Goal: Information Seeking & Learning: Learn about a topic

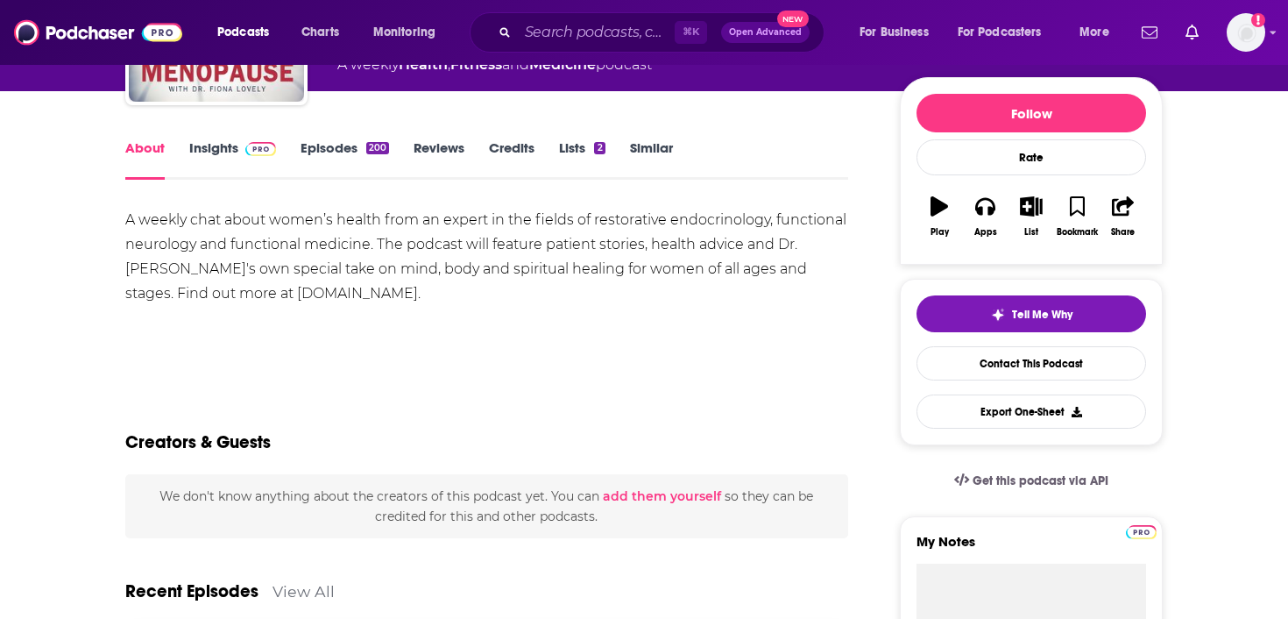
click at [348, 150] on link "Episodes 200" at bounding box center [345, 159] width 89 height 40
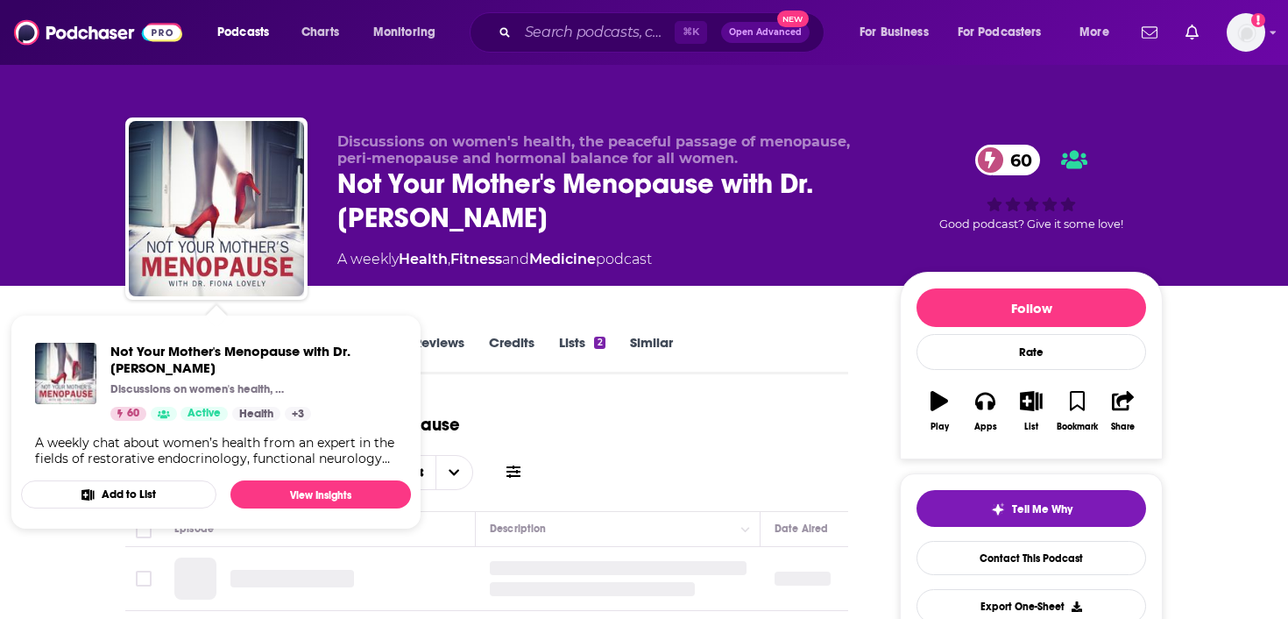
click at [577, 365] on link "Lists 2" at bounding box center [582, 354] width 46 height 40
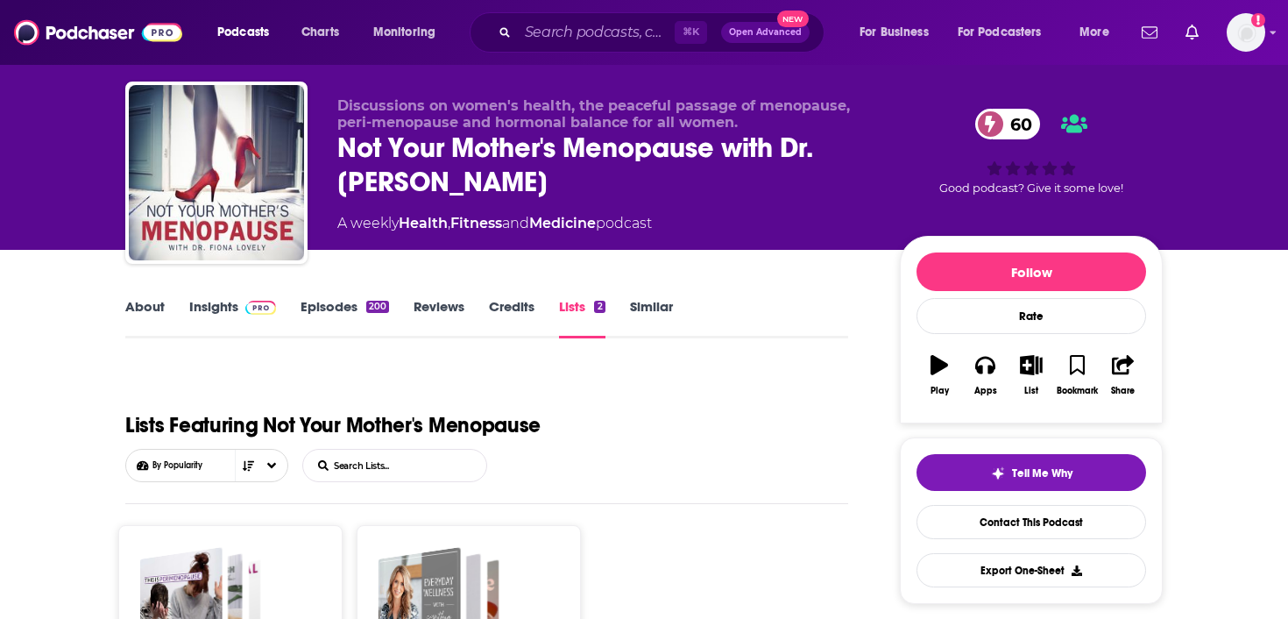
scroll to position [37, 0]
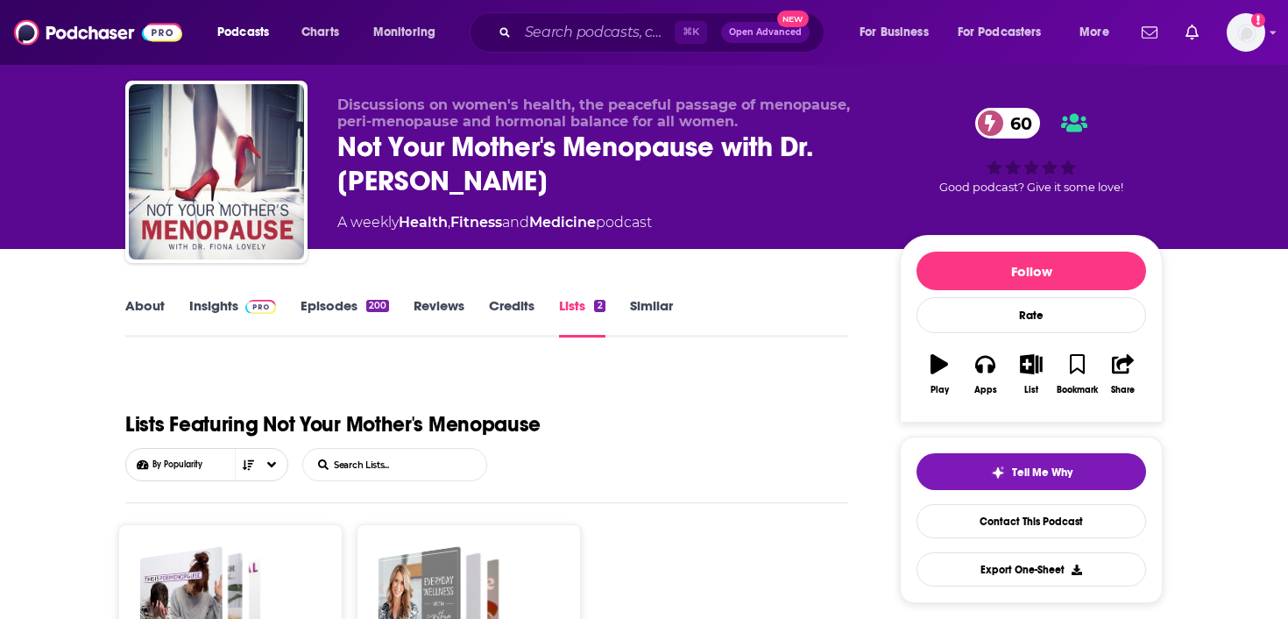
click at [221, 307] on link "Insights" at bounding box center [232, 317] width 87 height 40
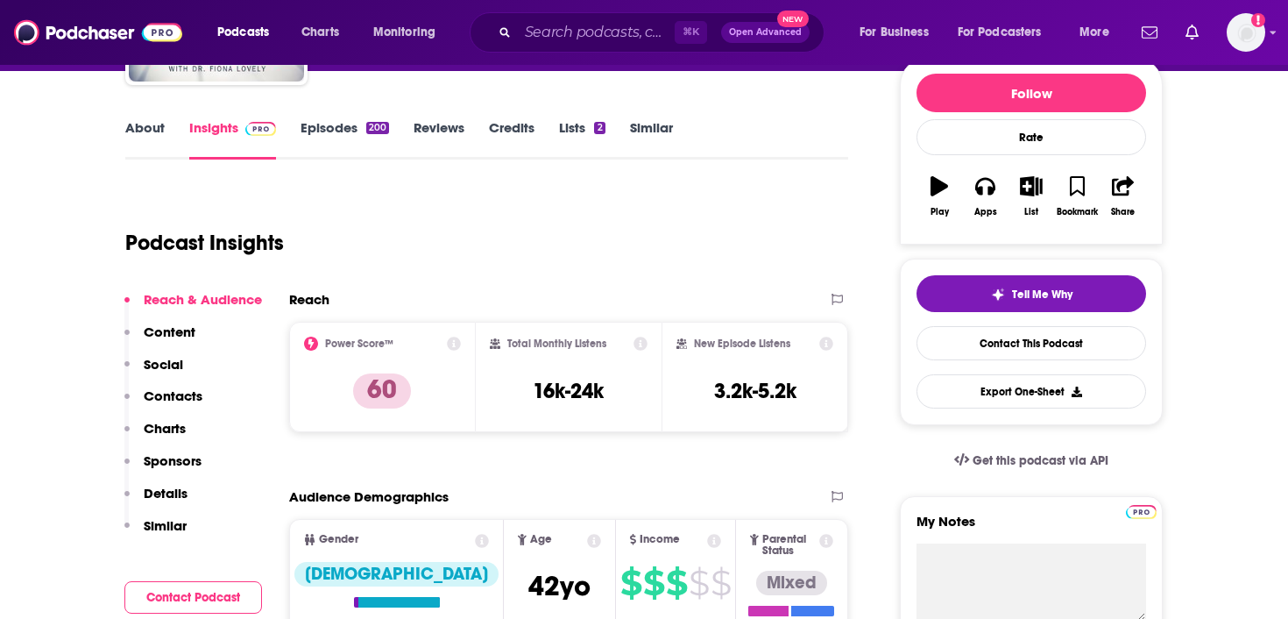
scroll to position [231, 0]
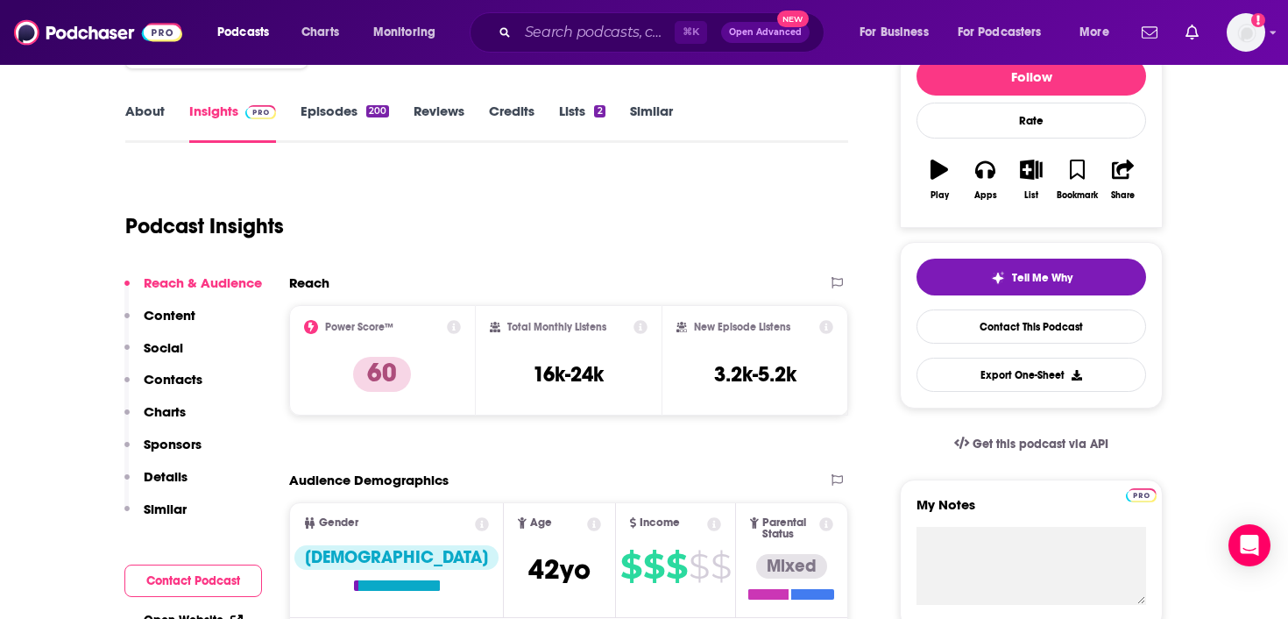
click at [335, 103] on link "Episodes 200" at bounding box center [345, 123] width 89 height 40
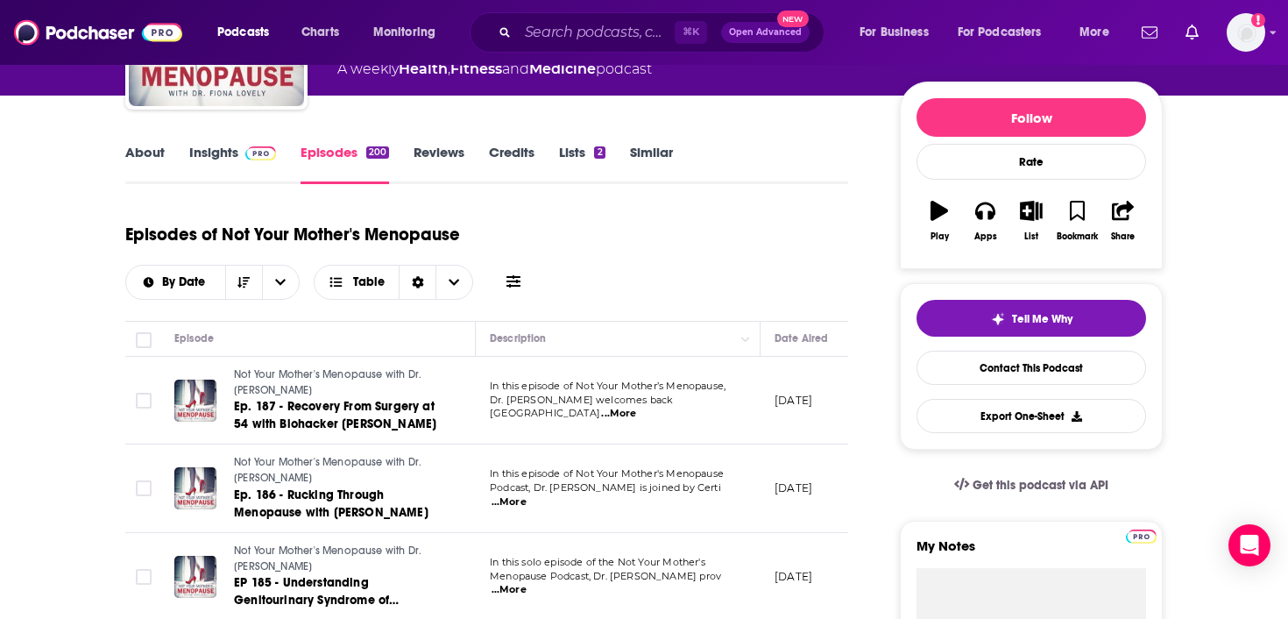
scroll to position [188, 0]
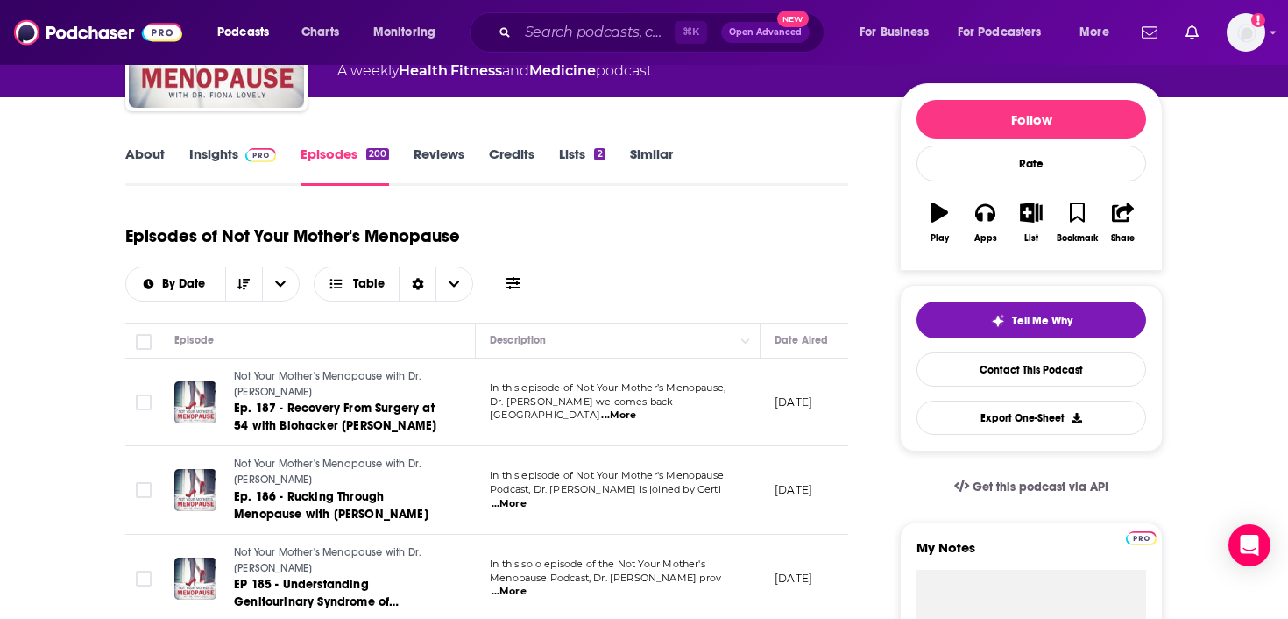
click at [217, 159] on link "Insights" at bounding box center [232, 165] width 87 height 40
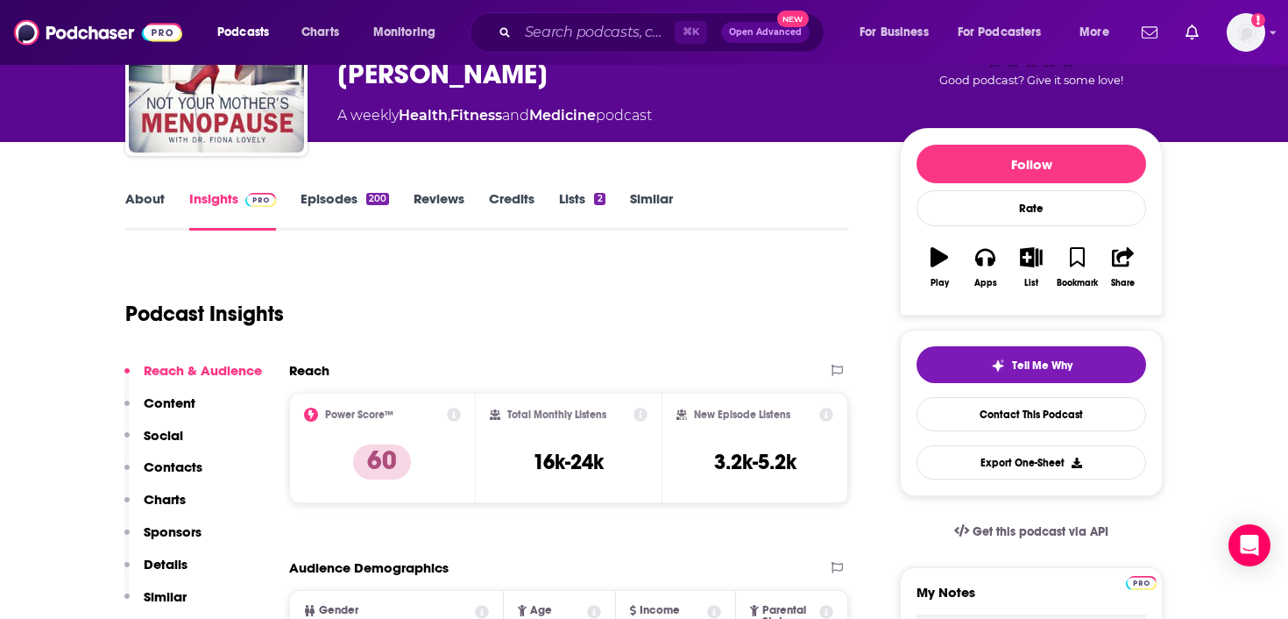
scroll to position [300, 0]
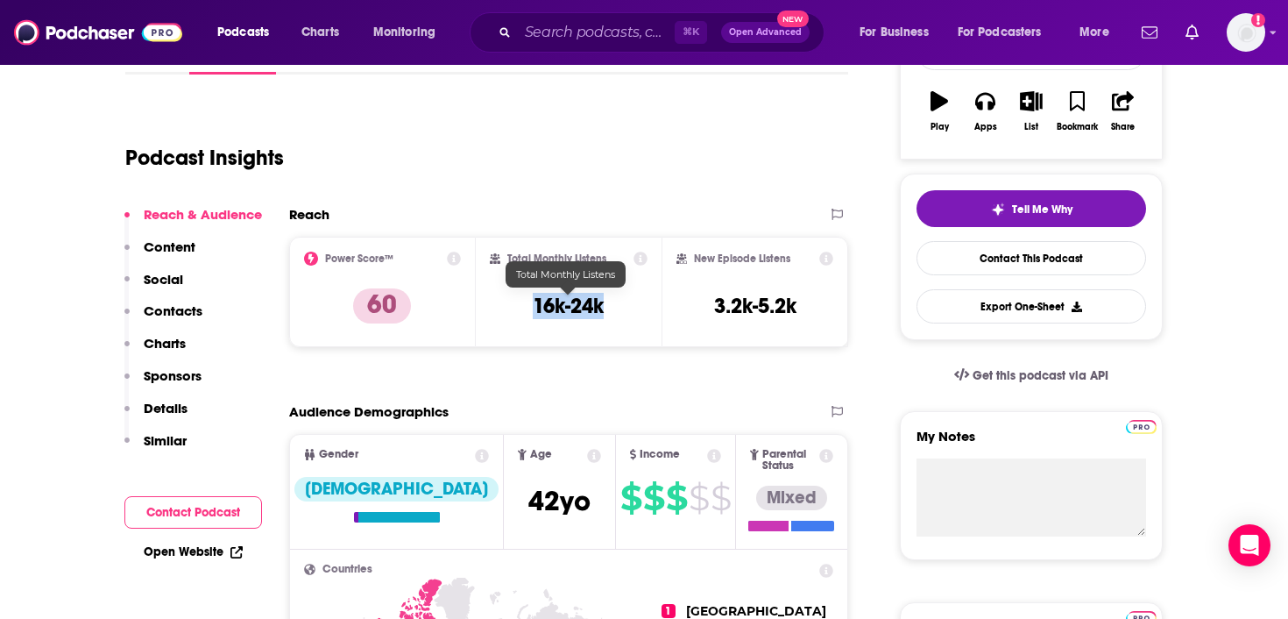
drag, startPoint x: 613, startPoint y: 306, endPoint x: 528, endPoint y: 306, distance: 85.0
click at [528, 306] on div "Total Monthly Listens 16k-24k" at bounding box center [569, 292] width 159 height 81
copy h3 "16k-24k"
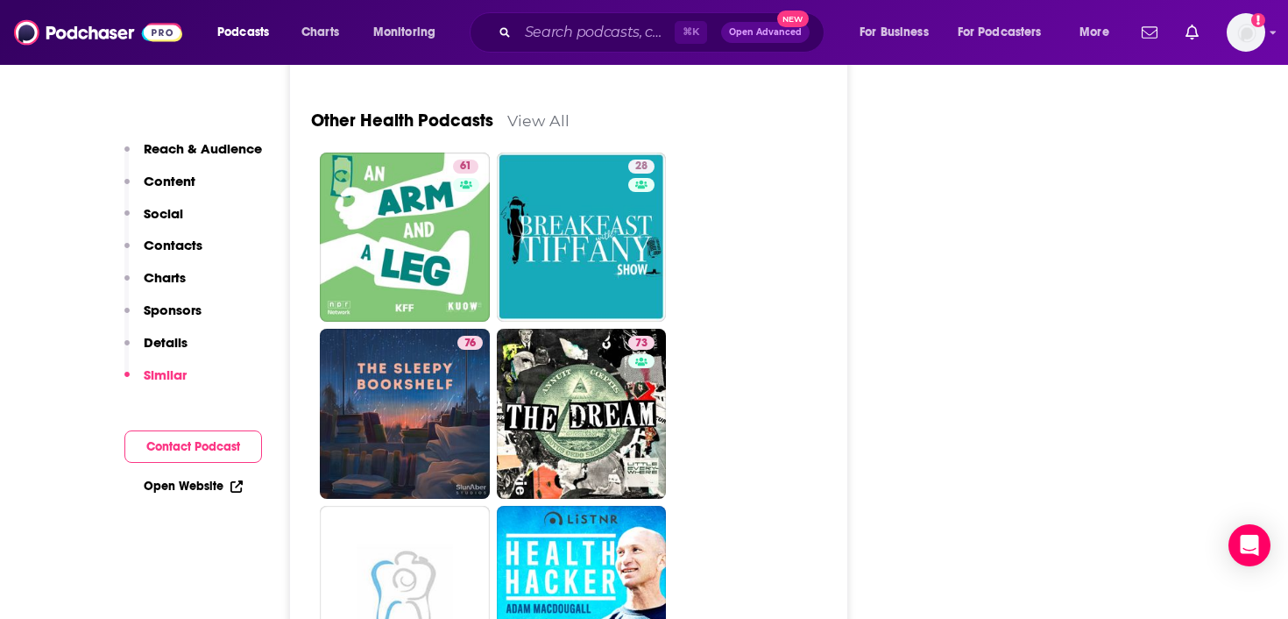
scroll to position [5630, 0]
